Goal: Task Accomplishment & Management: Complete application form

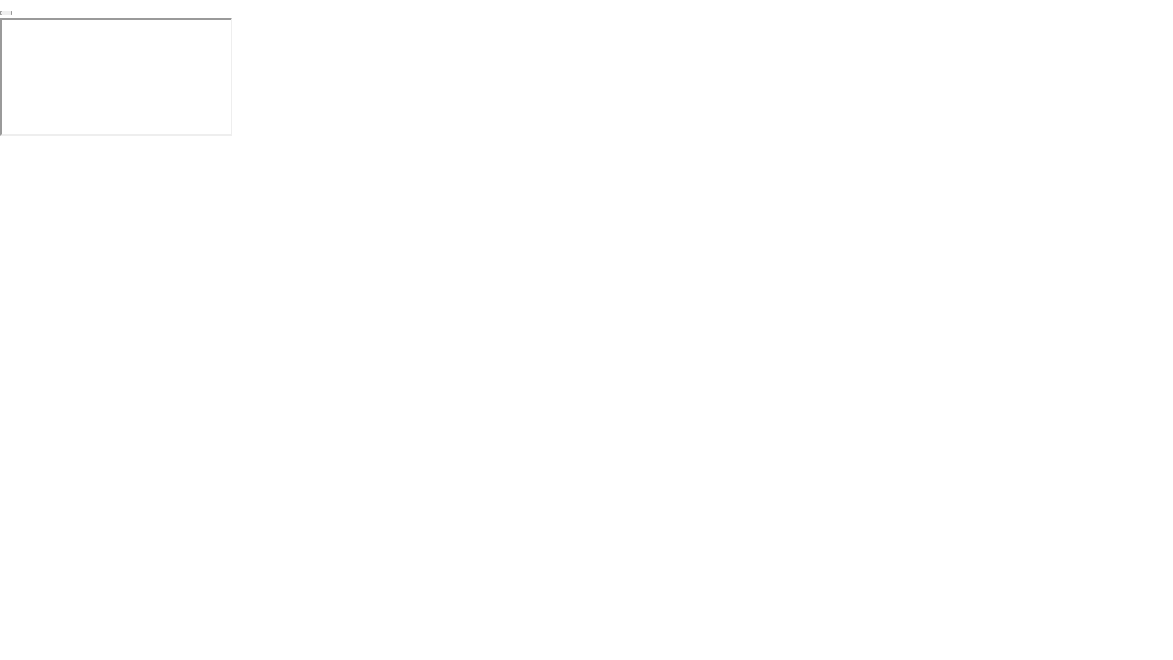
click img
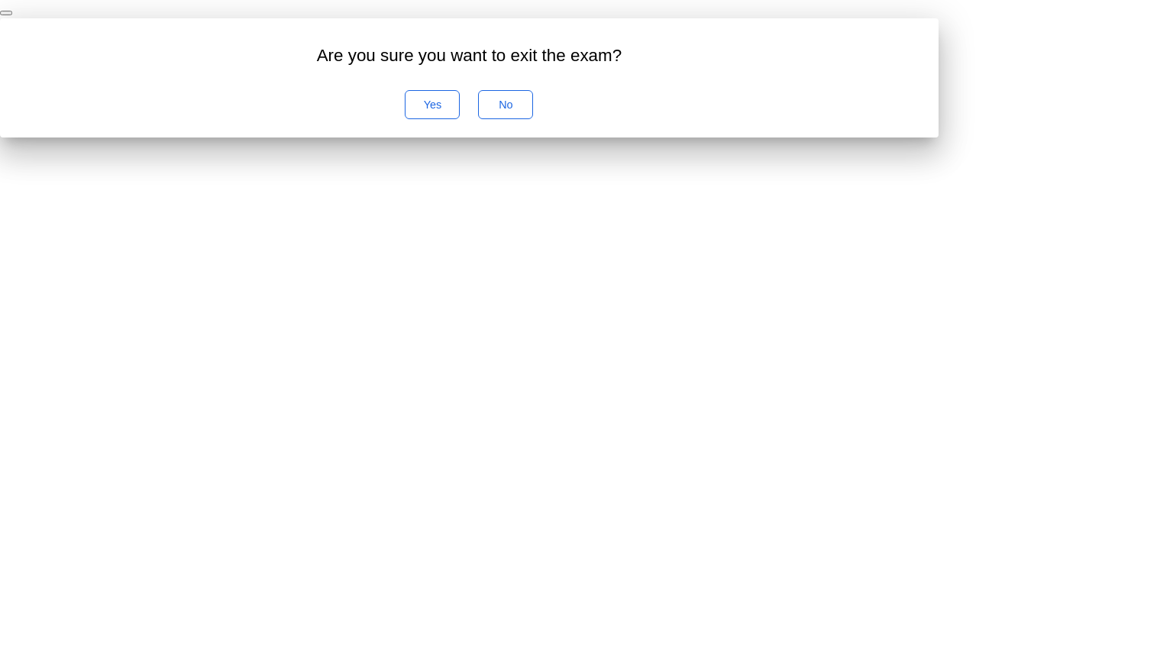
click at [549, 138] on div "Are you sure you want to exit the exam? Yes No" at bounding box center [469, 77] width 939 height 119
click at [455, 111] on div "Yes" at bounding box center [432, 105] width 44 height 12
